Goal: Task Accomplishment & Management: Use online tool/utility

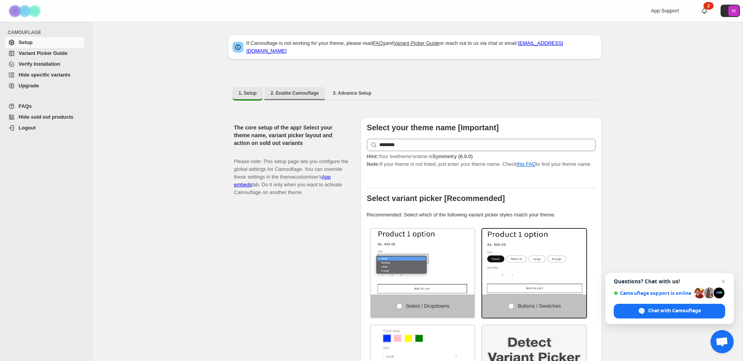
click at [289, 92] on button "2. Enable Camouflage" at bounding box center [294, 93] width 61 height 12
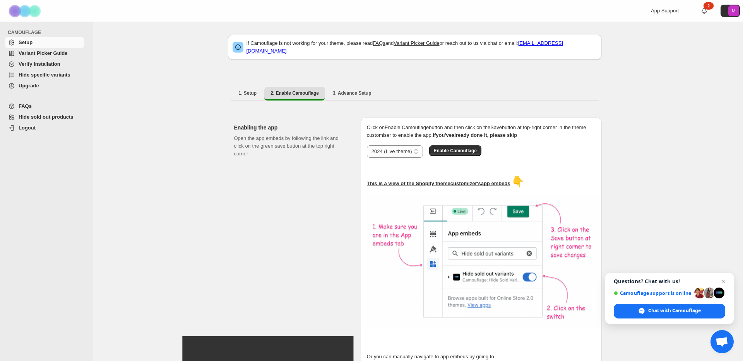
click at [32, 72] on span "Hide specific variants" at bounding box center [45, 75] width 52 height 6
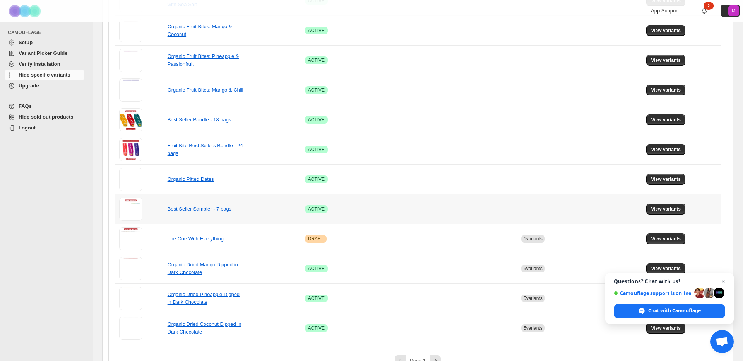
scroll to position [472, 0]
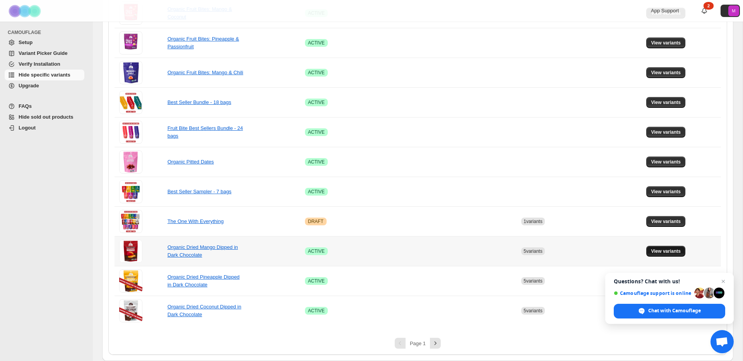
click at [665, 256] on button "View variants" at bounding box center [665, 251] width 39 height 11
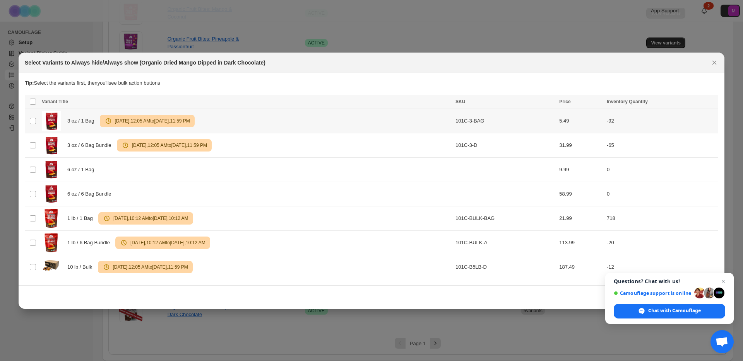
click at [190, 123] on span "[DATE] 12:05 AM to [DATE] 11:59 PM" at bounding box center [151, 121] width 78 height 6
click at [193, 145] on span "[DATE] 12:05 AM to [DATE] 11:59 PM" at bounding box center [168, 145] width 78 height 6
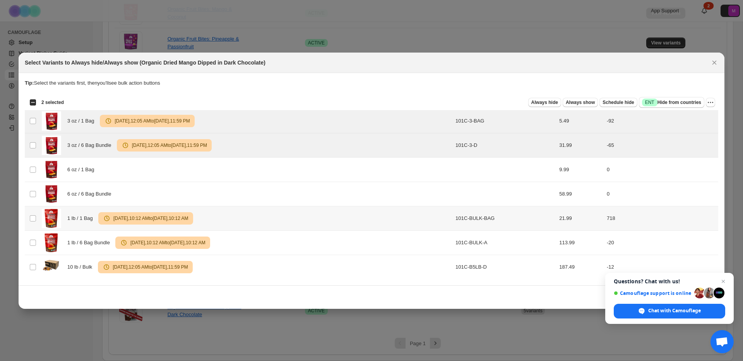
click at [179, 215] on span "[DATE] 10:12 AM to [DATE] 10:12 AM" at bounding box center [149, 218] width 77 height 6
click at [178, 245] on span "[DATE] 10:12 AM to [DATE] 10:12 AM" at bounding box center [166, 243] width 77 height 6
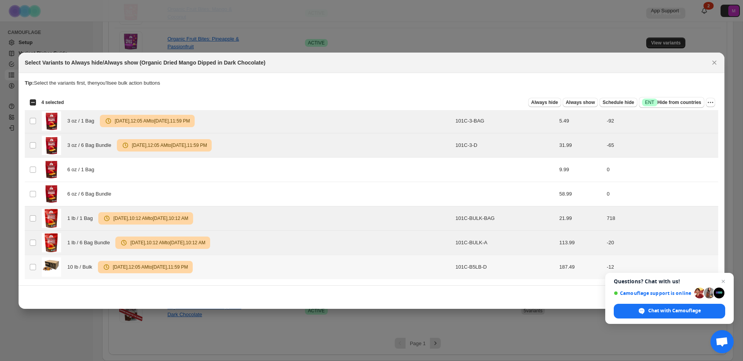
click at [176, 268] on span "[DATE] 12:05 AM to [DATE] 11:59 PM" at bounding box center [149, 267] width 78 height 6
click at [577, 100] on span "Always show" at bounding box center [579, 102] width 29 height 6
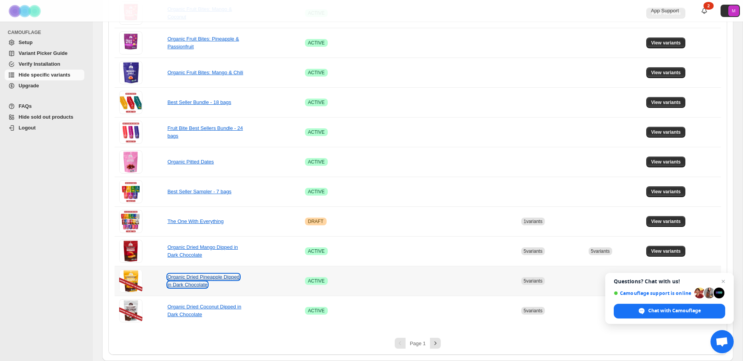
click at [195, 283] on link "Organic Dried Pineapple Dipped in Dark Chocolate" at bounding box center [203, 281] width 72 height 14
click at [724, 279] on span "Close chat" at bounding box center [723, 282] width 10 height 10
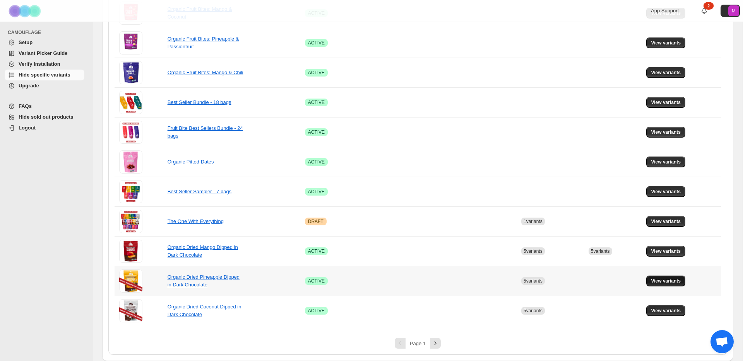
click at [668, 280] on span "View variants" at bounding box center [666, 281] width 30 height 6
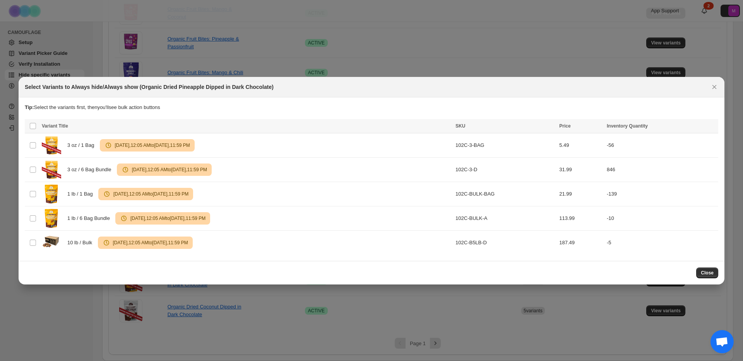
scroll to position [0, 0]
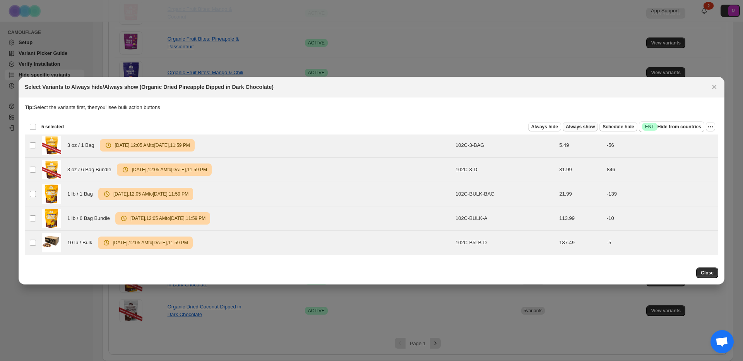
click at [569, 130] on button "Always show" at bounding box center [579, 126] width 35 height 9
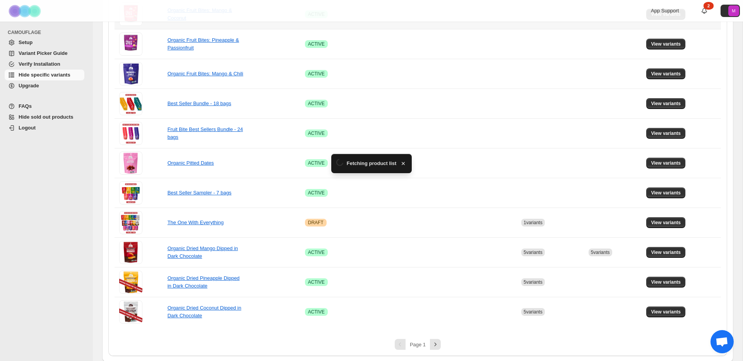
scroll to position [472, 0]
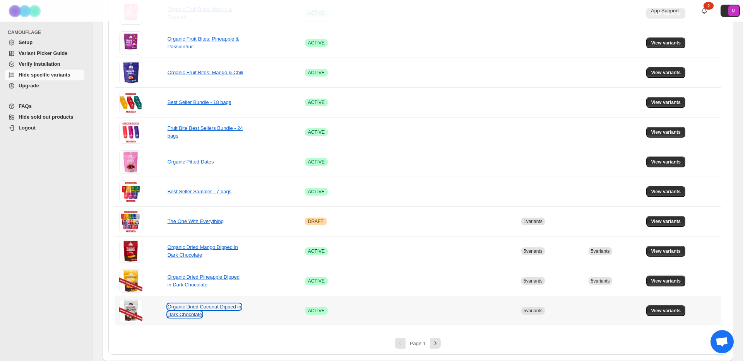
click at [198, 306] on link "Organic Dried Coconut Dipped in Dark Chocolate" at bounding box center [204, 311] width 74 height 14
click at [671, 311] on span "View variants" at bounding box center [666, 311] width 30 height 6
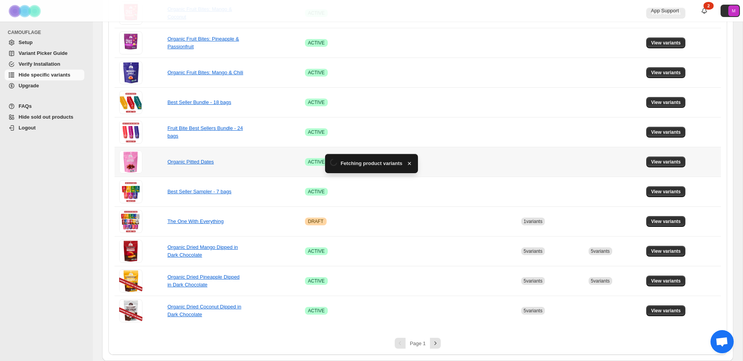
scroll to position [0, 0]
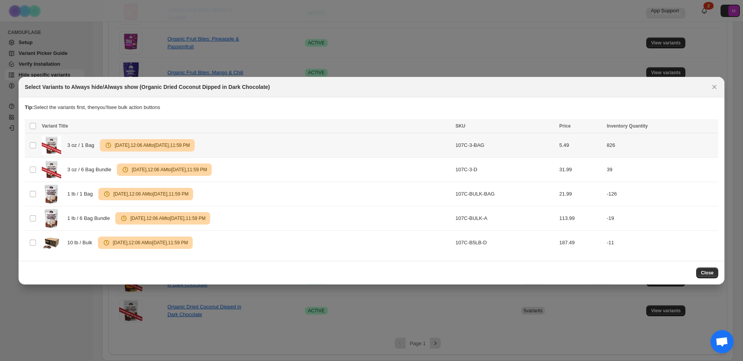
click at [32, 133] on td "Select product variant" at bounding box center [32, 145] width 15 height 24
click at [31, 129] on div "Select all 5 product variants 1 selected" at bounding box center [46, 126] width 34 height 7
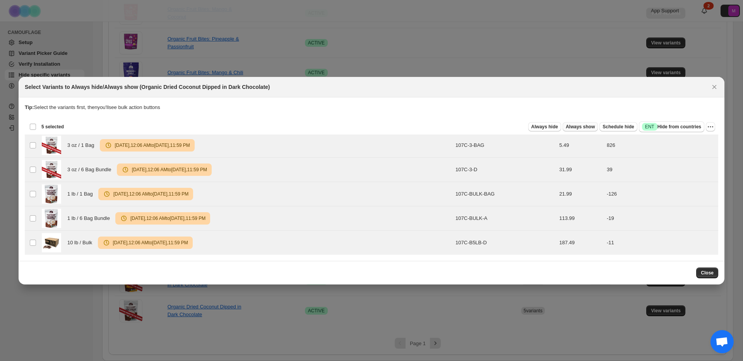
click at [579, 128] on span "Always show" at bounding box center [579, 127] width 29 height 6
